Goal: Navigation & Orientation: Find specific page/section

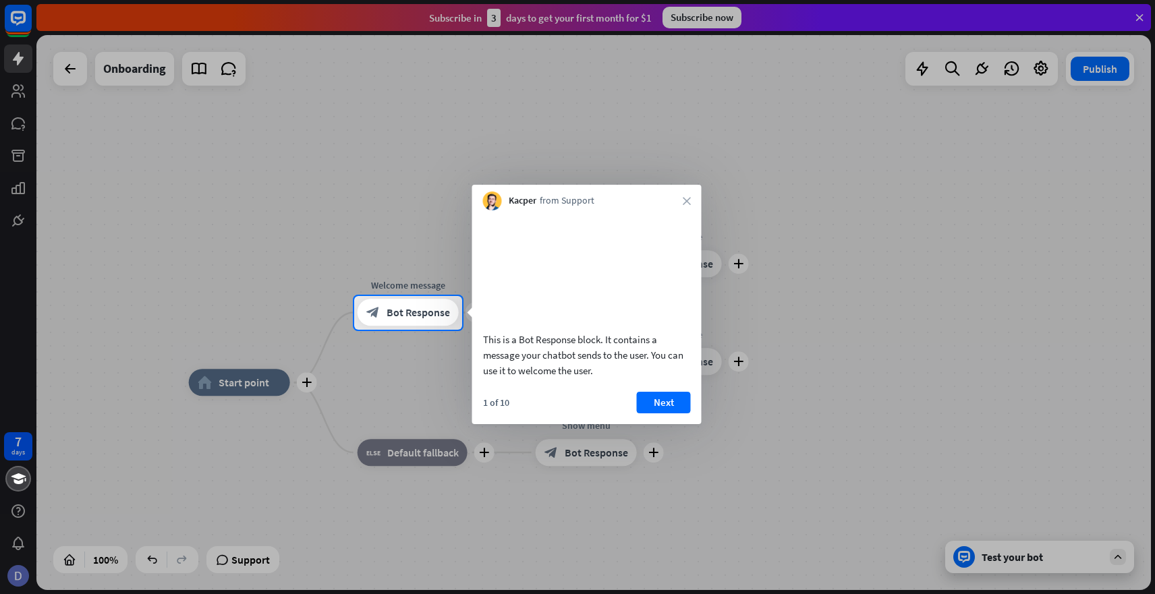
click at [93, 175] on div at bounding box center [577, 148] width 1155 height 296
click at [25, 94] on div at bounding box center [577, 148] width 1155 height 296
click at [14, 490] on div at bounding box center [18, 479] width 26 height 26
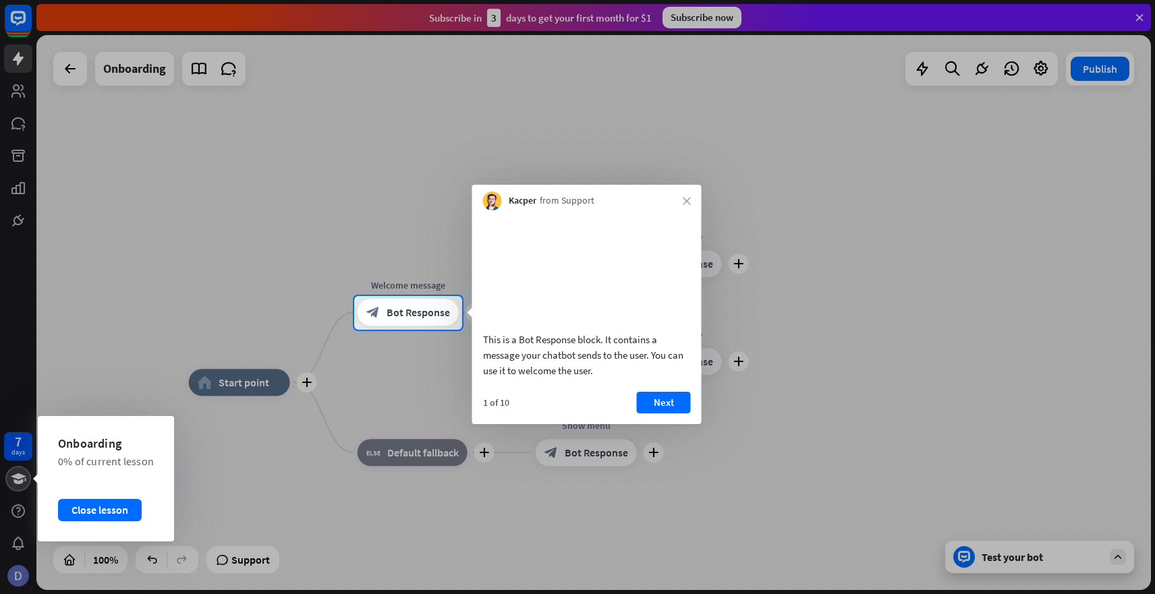
click at [24, 482] on icon at bounding box center [18, 479] width 17 height 16
click at [81, 511] on div "Close lesson" at bounding box center [100, 510] width 84 height 22
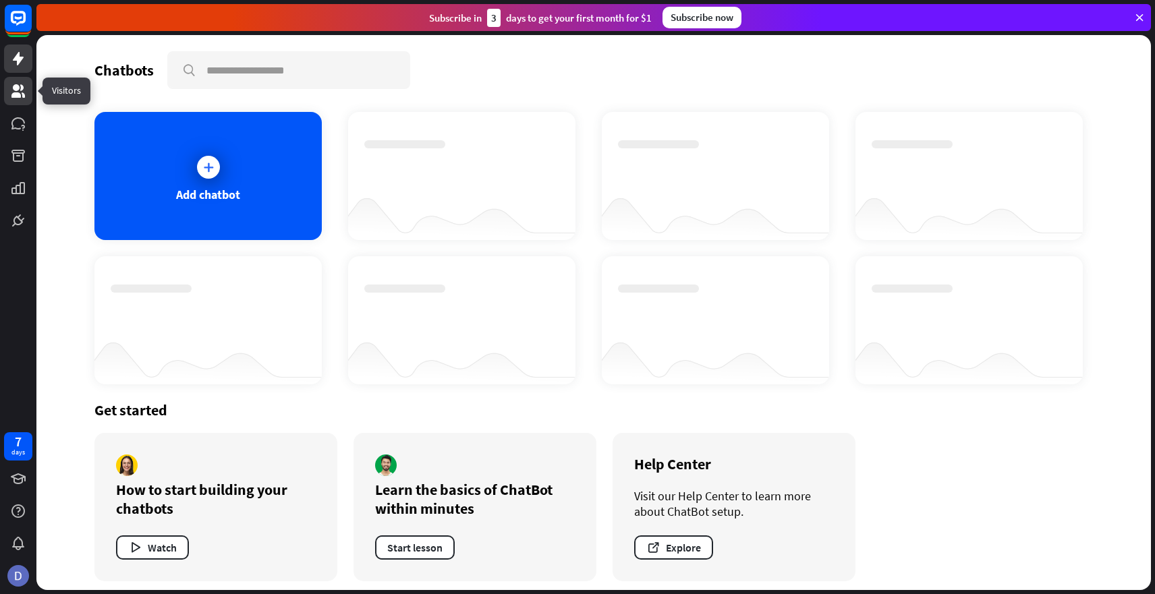
click at [25, 86] on icon at bounding box center [18, 91] width 16 height 16
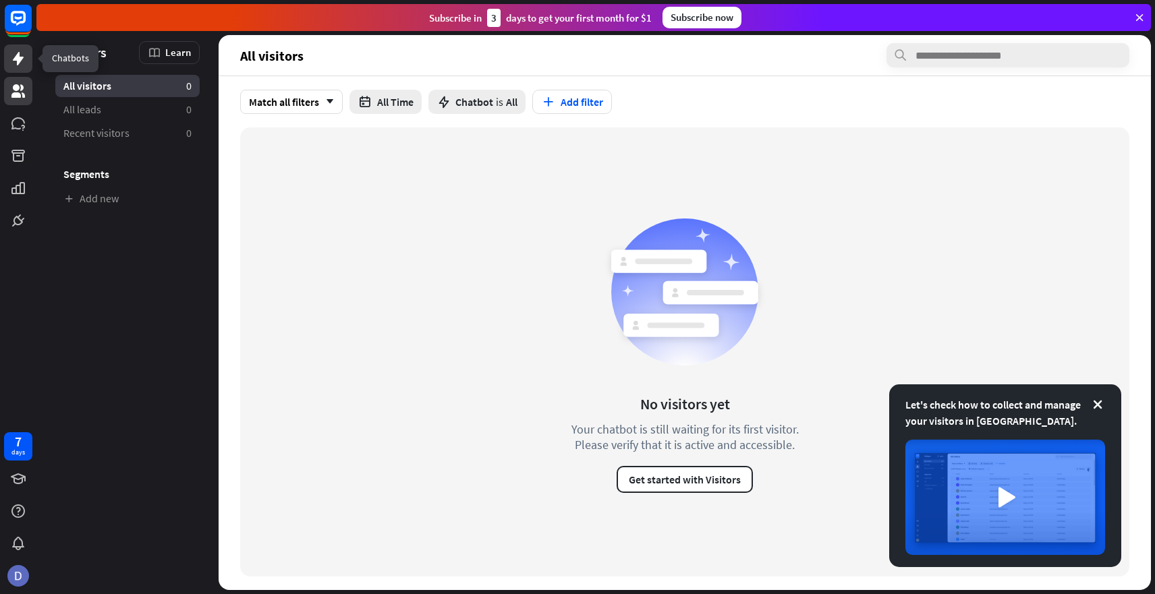
click at [18, 51] on icon at bounding box center [18, 59] width 16 height 16
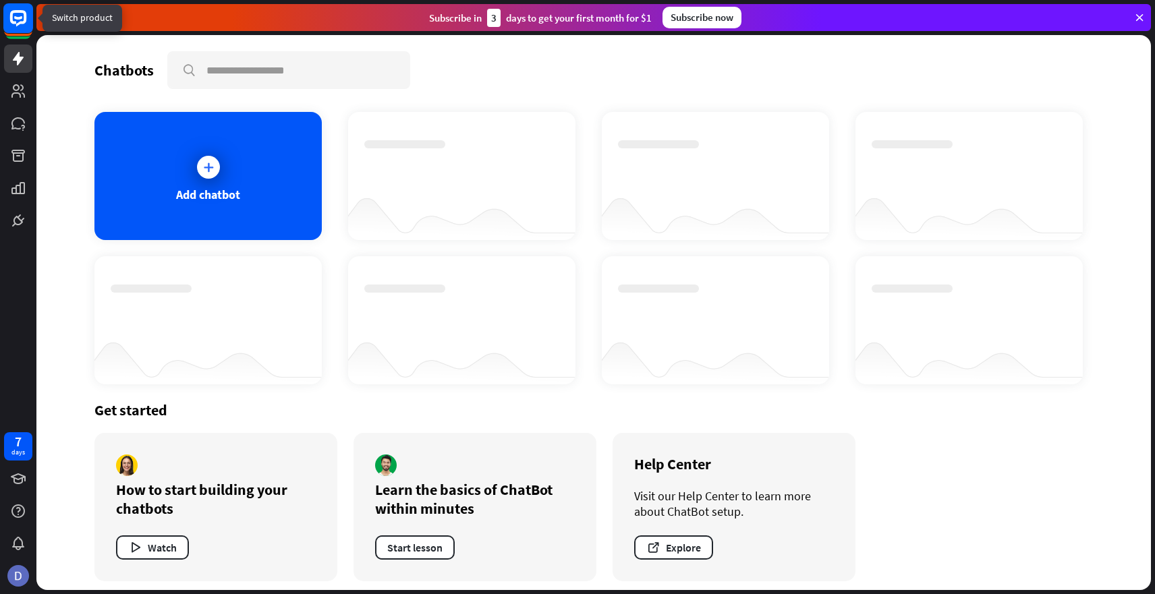
click at [15, 3] on icon at bounding box center [18, 18] width 31 height 31
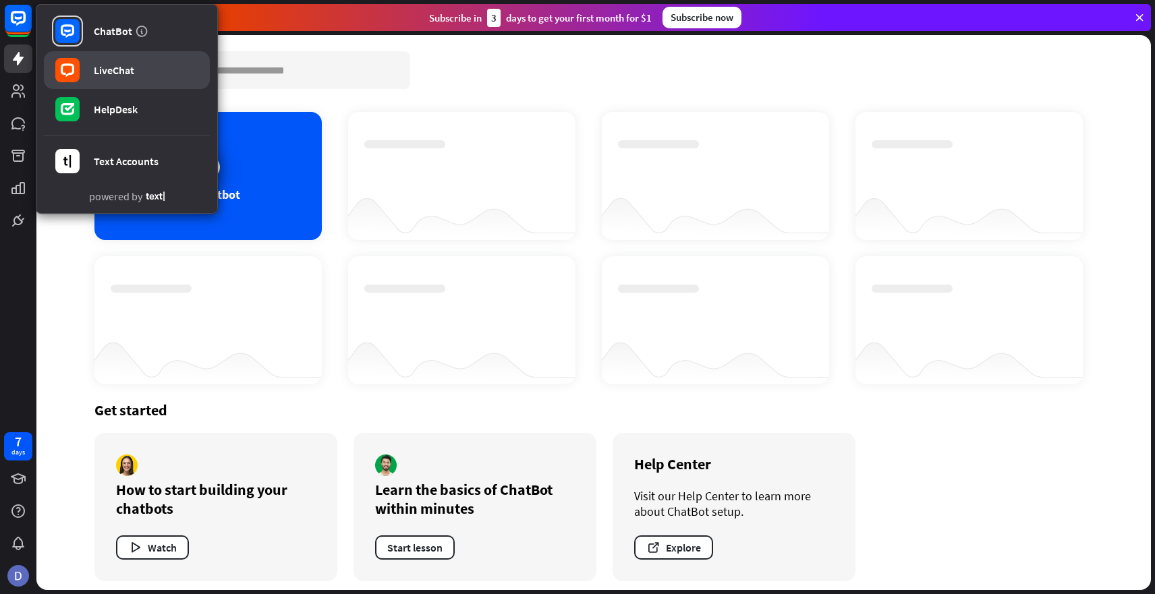
click at [119, 78] on link "LiveChat" at bounding box center [127, 70] width 166 height 38
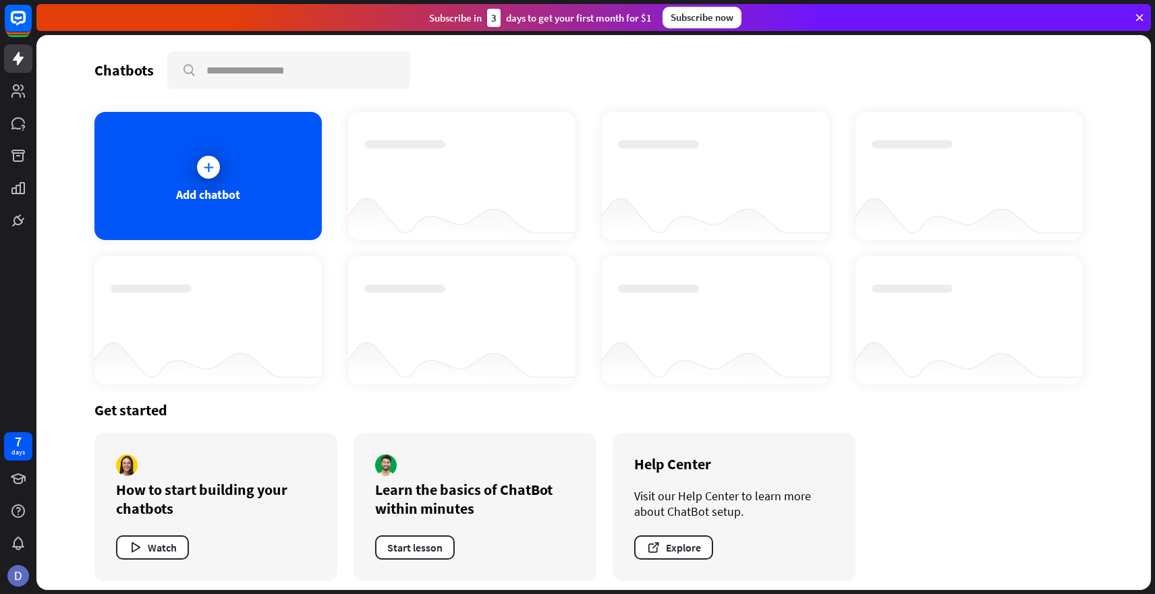
scroll to position [7, 0]
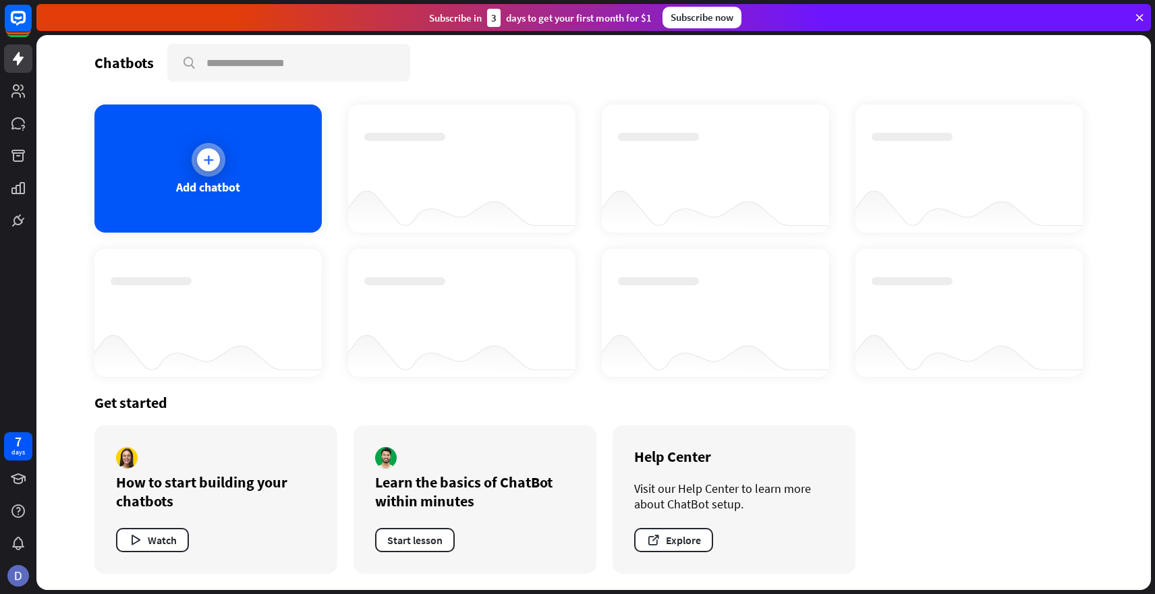
click at [234, 155] on div "Add chatbot" at bounding box center [207, 169] width 227 height 128
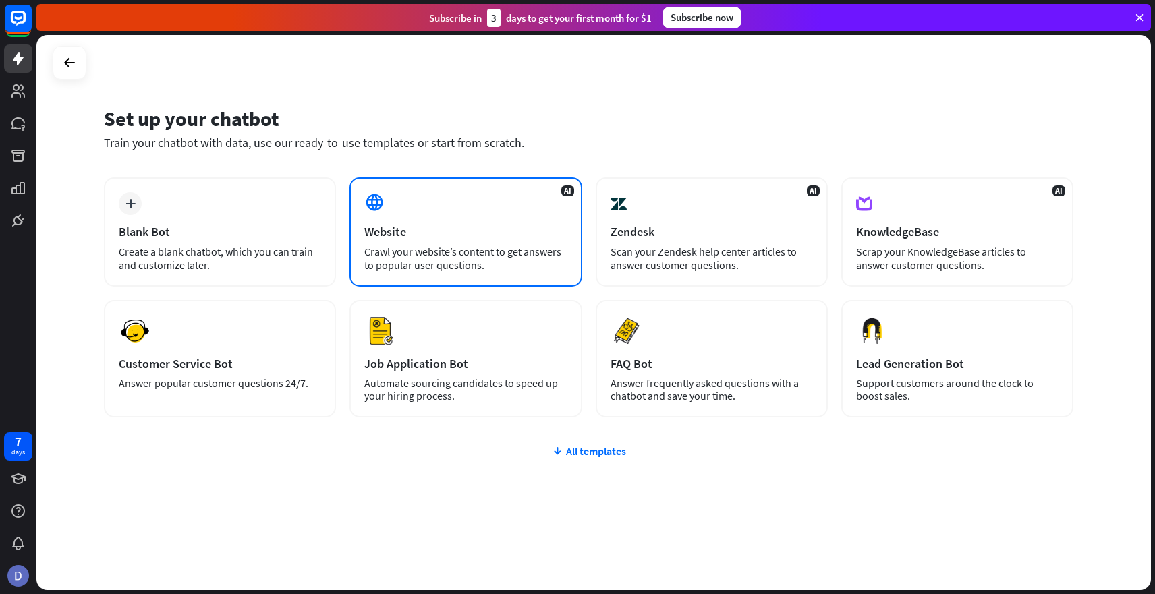
click at [462, 262] on div "Crawl your website’s content to get answers to popular user questions." at bounding box center [465, 258] width 202 height 27
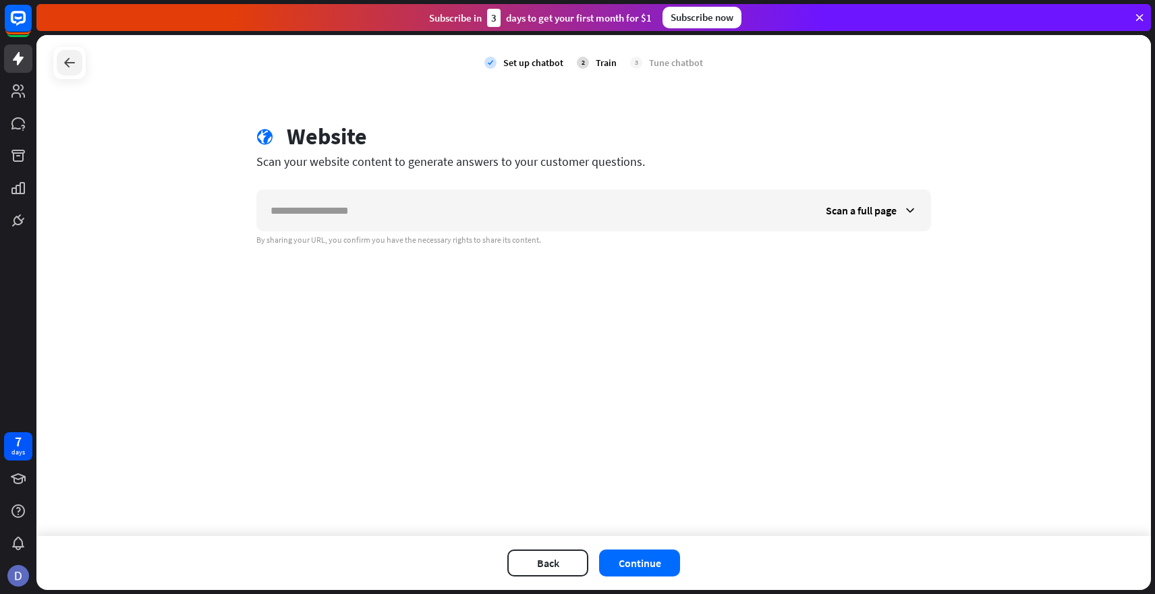
click at [64, 62] on icon at bounding box center [69, 63] width 16 height 16
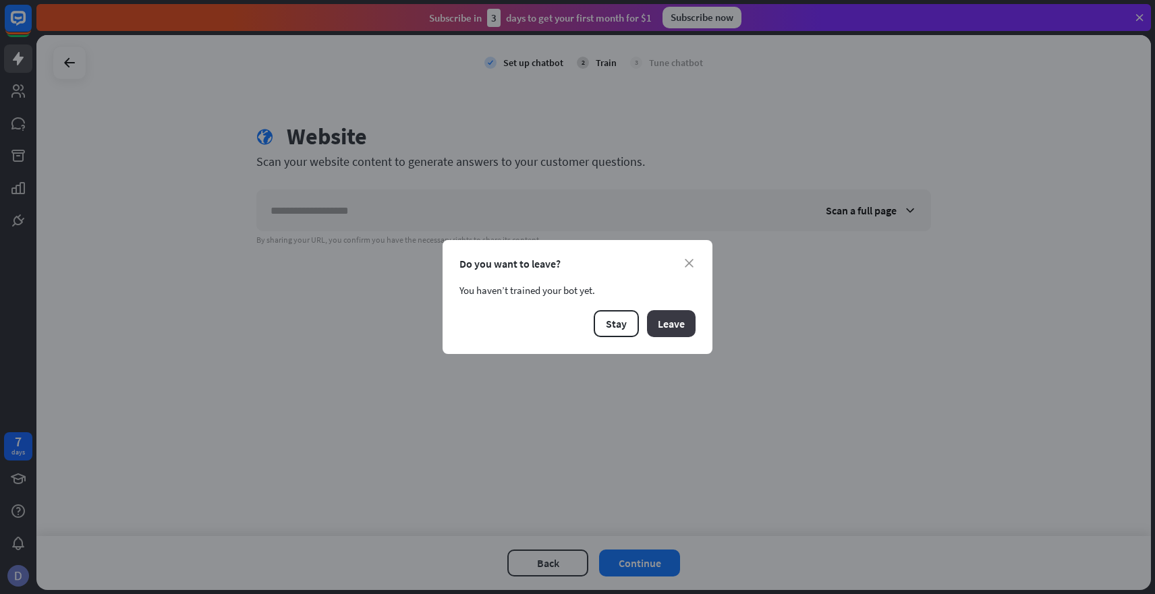
click at [670, 321] on button "Leave" at bounding box center [671, 323] width 49 height 27
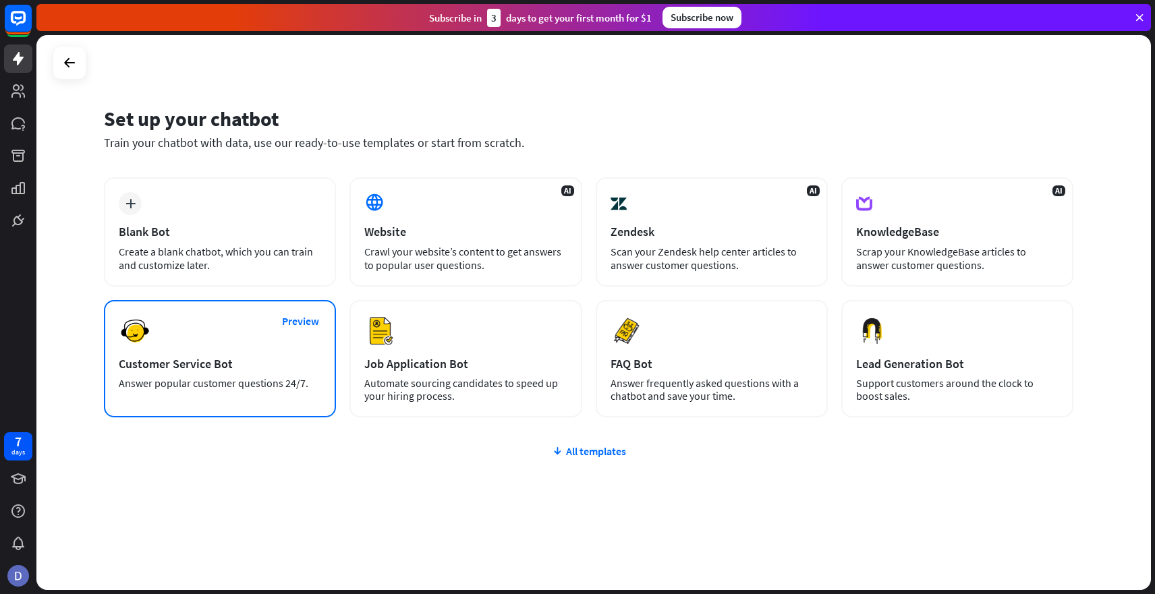
click at [277, 342] on div "Preview Customer Service Bot Answer popular customer questions 24/7." at bounding box center [220, 358] width 232 height 117
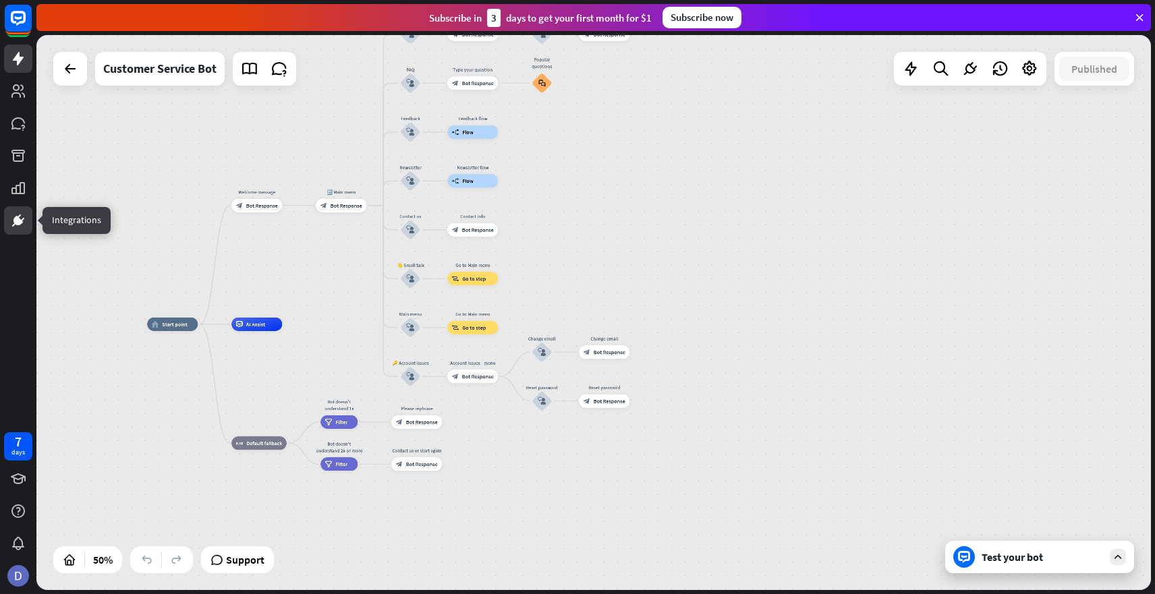
click at [15, 219] on icon at bounding box center [18, 221] width 8 height 8
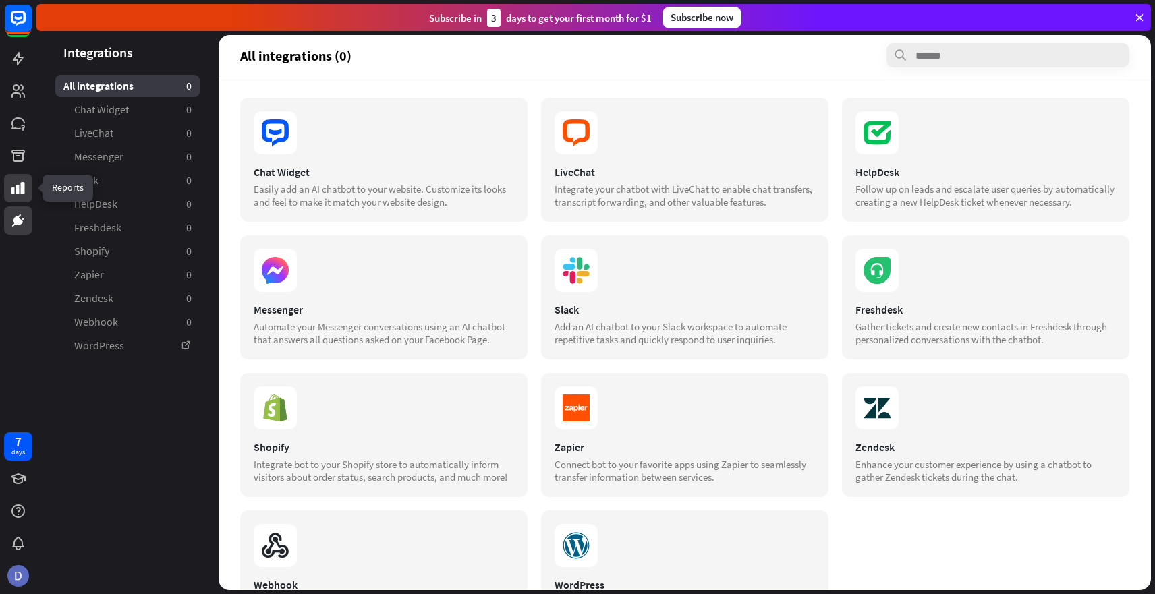
click at [22, 185] on icon at bounding box center [17, 188] width 13 height 12
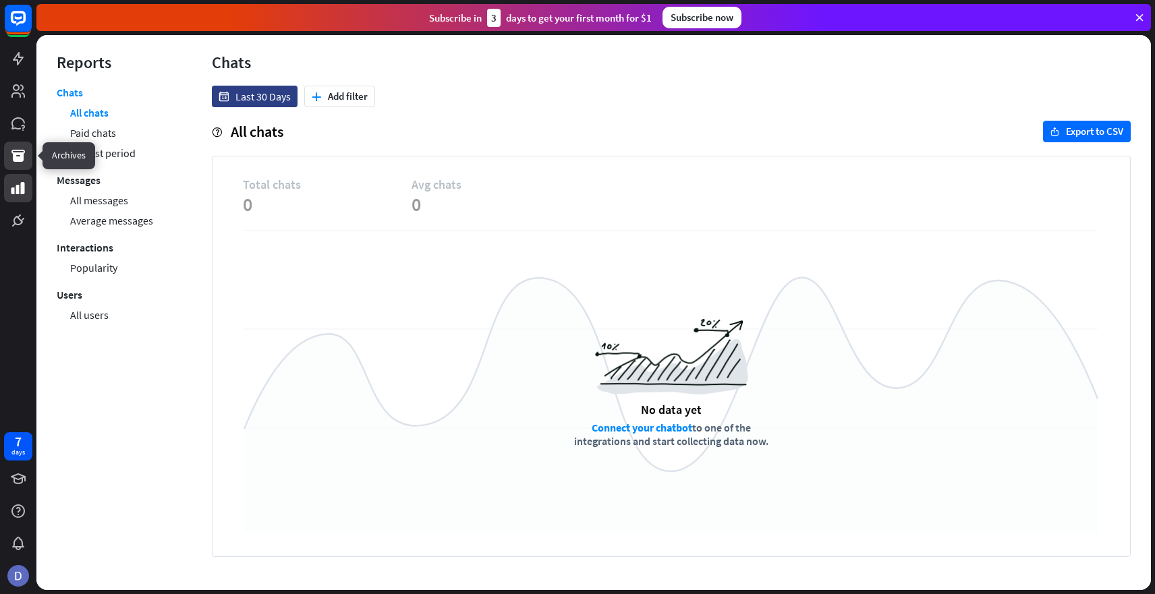
click at [18, 163] on icon at bounding box center [18, 156] width 16 height 16
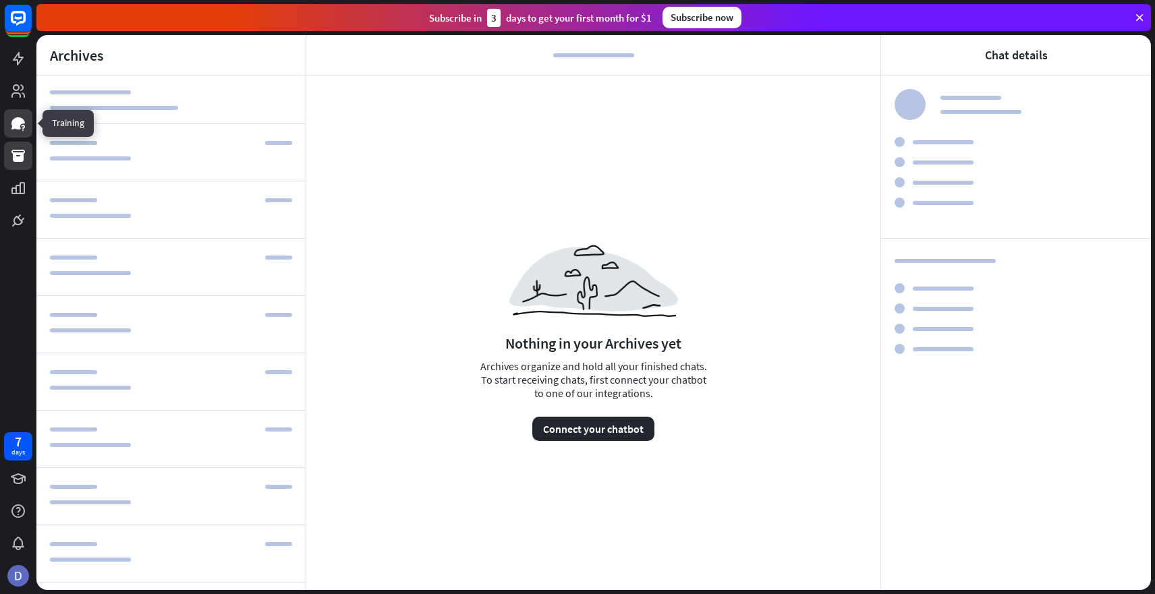
click at [13, 123] on icon at bounding box center [17, 123] width 13 height 12
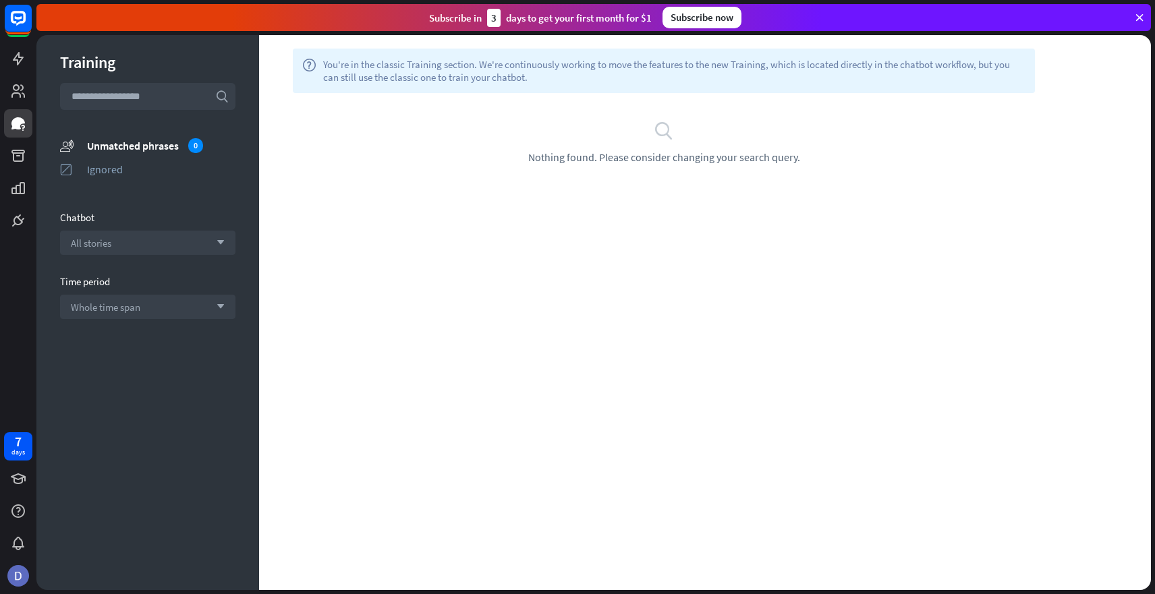
click at [163, 105] on input "text" at bounding box center [147, 96] width 175 height 27
click at [116, 220] on div "Chatbot" at bounding box center [147, 217] width 175 height 13
click at [15, 92] on icon at bounding box center [18, 91] width 16 height 16
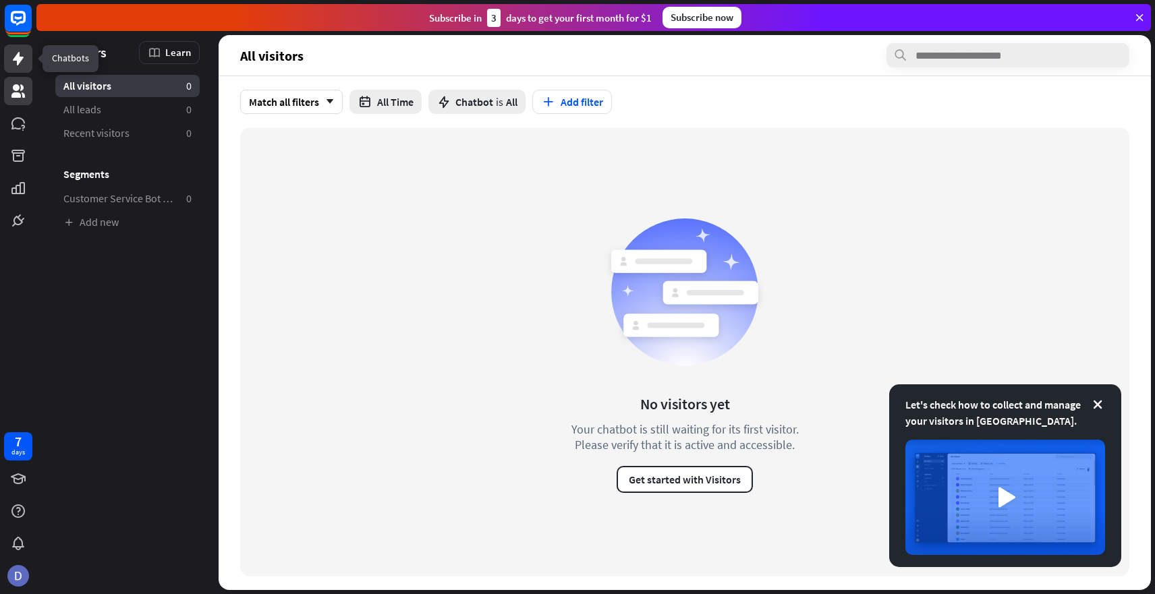
click at [17, 65] on icon at bounding box center [18, 59] width 16 height 16
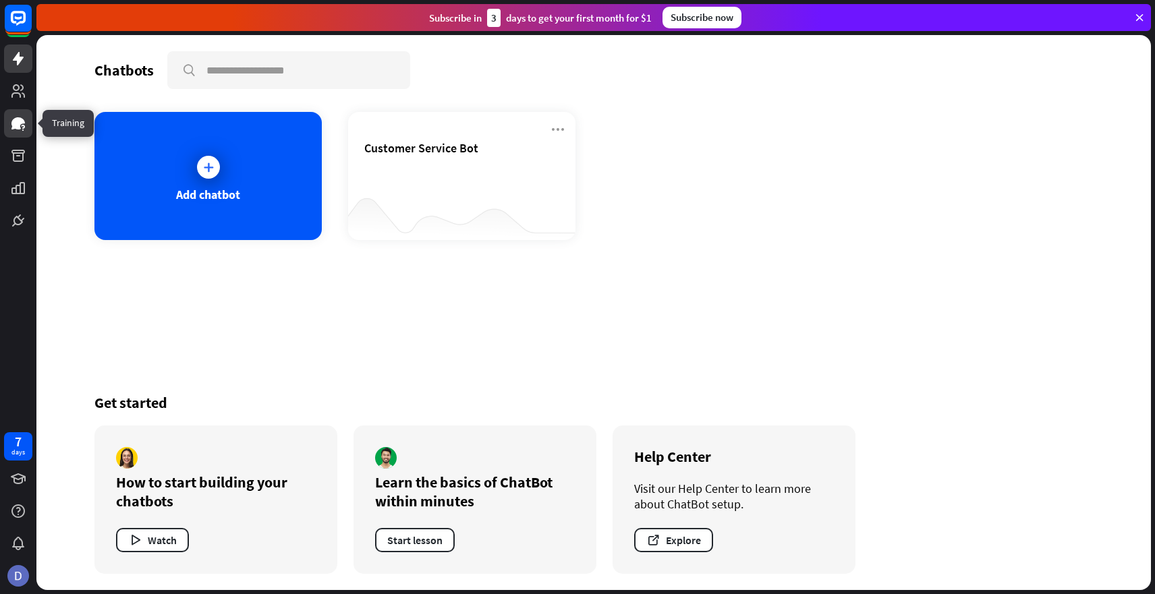
click at [16, 126] on icon at bounding box center [17, 123] width 13 height 12
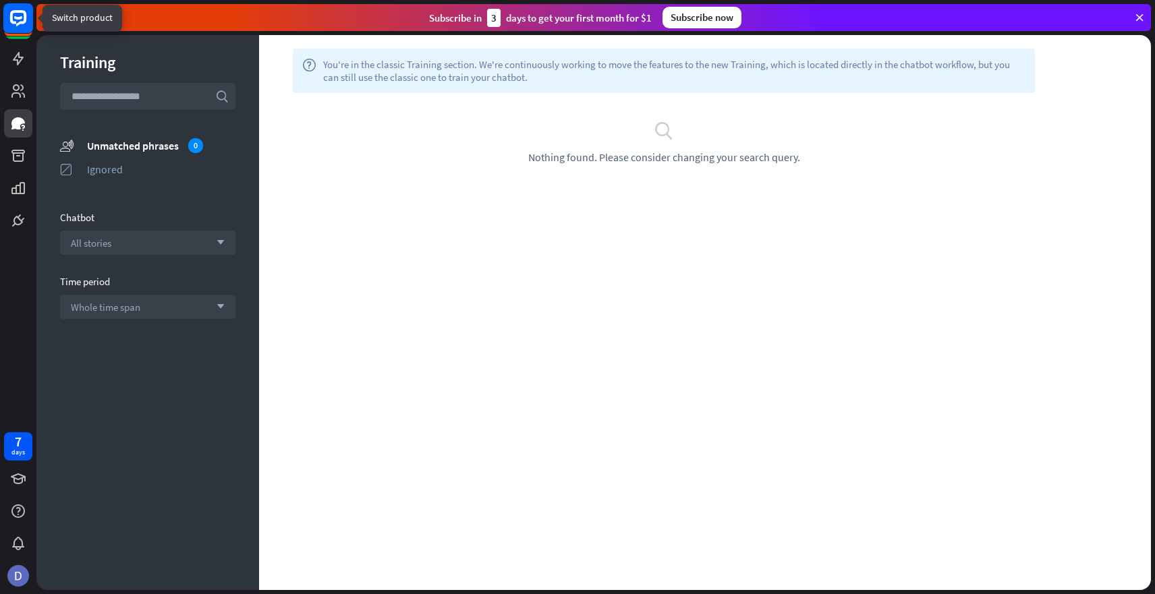
click at [22, 25] on rect at bounding box center [18, 18] width 30 height 30
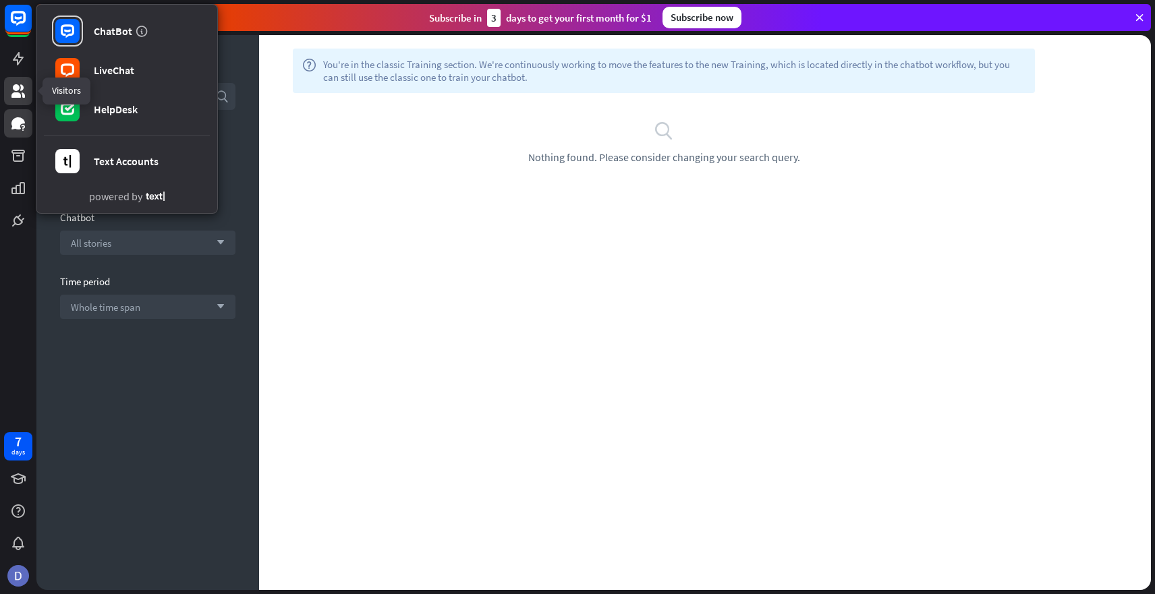
click at [7, 98] on link at bounding box center [18, 91] width 28 height 28
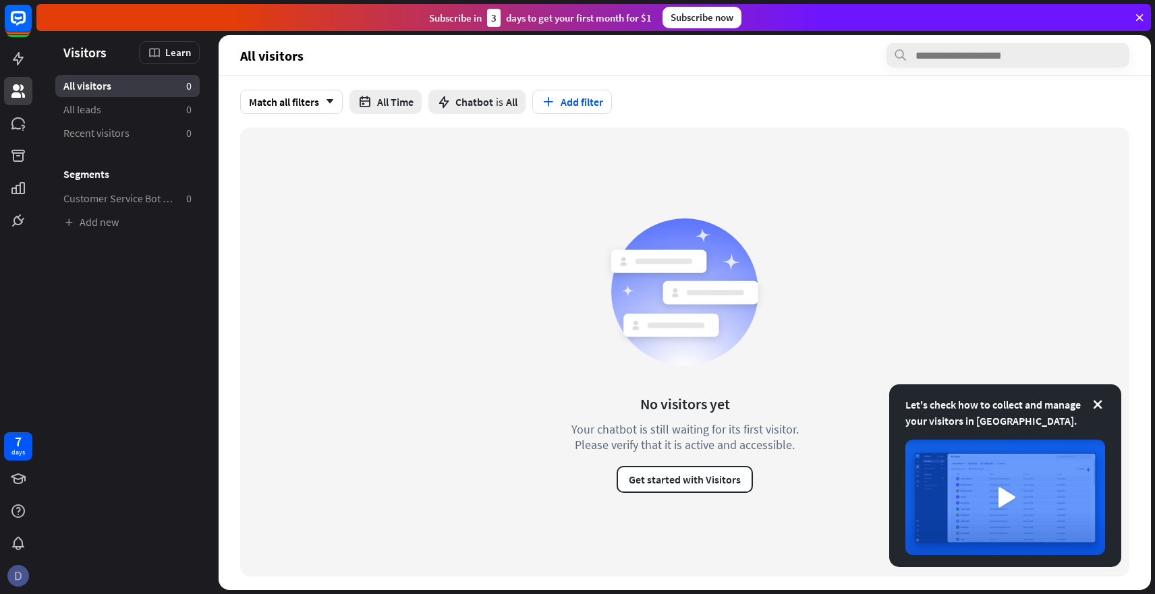
click at [23, 575] on img at bounding box center [18, 576] width 22 height 22
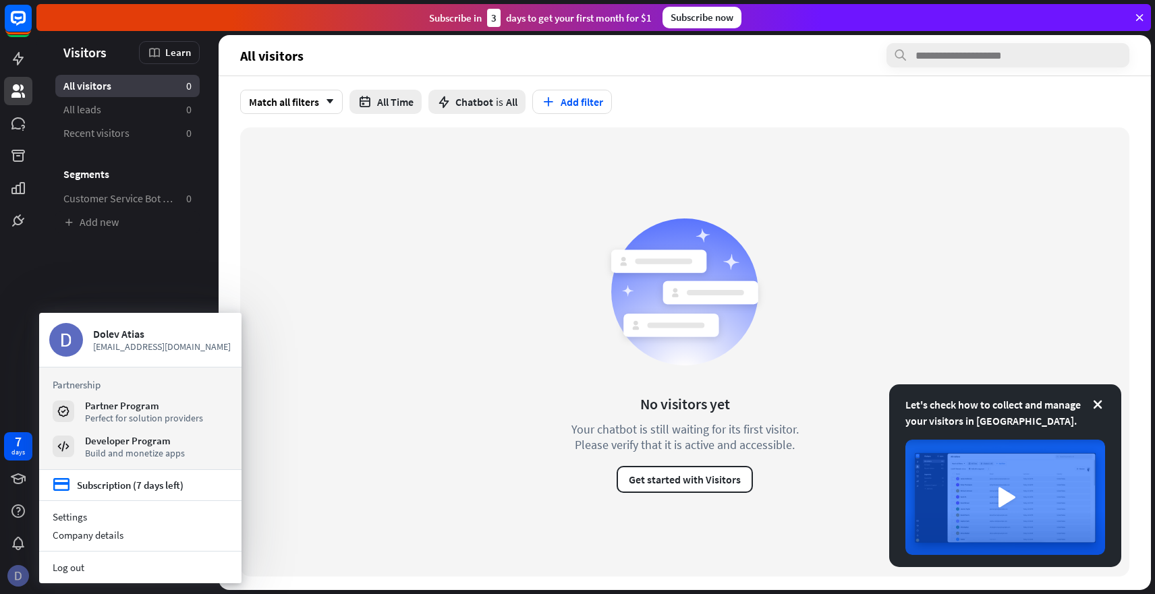
click at [23, 575] on img at bounding box center [18, 576] width 22 height 22
